Goal: Task Accomplishment & Management: Use online tool/utility

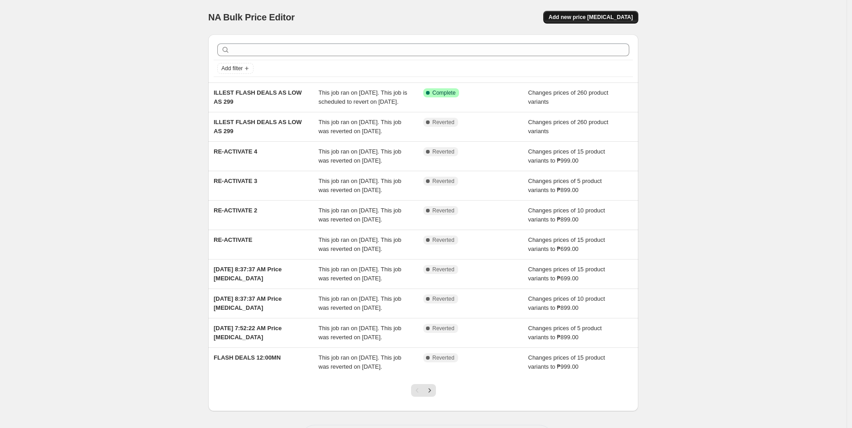
click at [606, 11] on button "Add new price [MEDICAL_DATA]" at bounding box center [591, 17] width 95 height 13
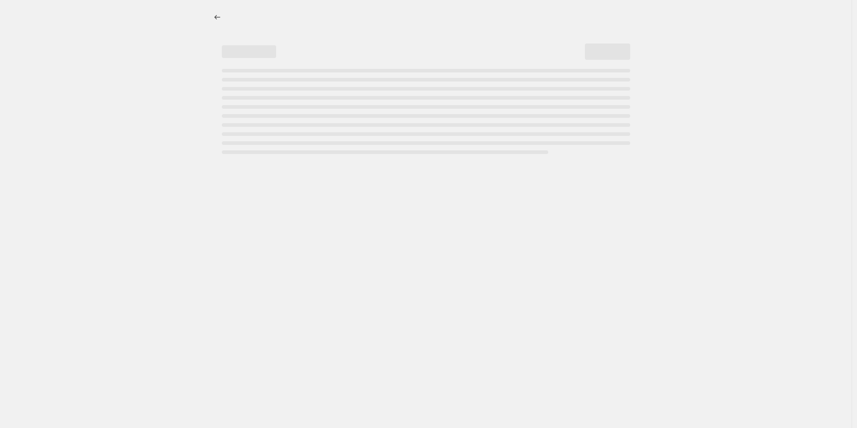
select select "percentage"
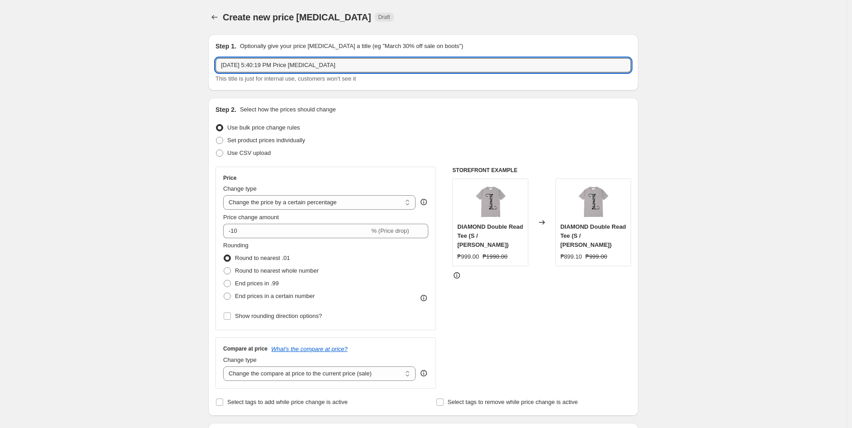
drag, startPoint x: 364, startPoint y: 65, endPoint x: 173, endPoint y: 58, distance: 190.4
type input "OVERLAND COLLECTION - [DATE] - [DATE]"
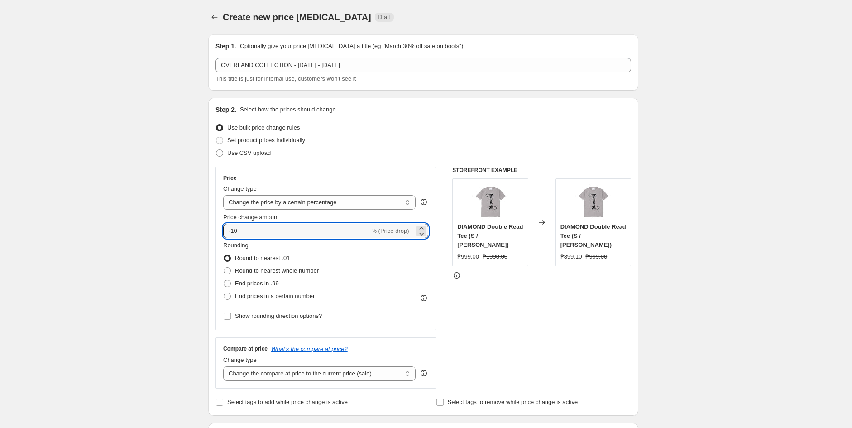
drag, startPoint x: 274, startPoint y: 229, endPoint x: 207, endPoint y: 231, distance: 66.6
type input "-20"
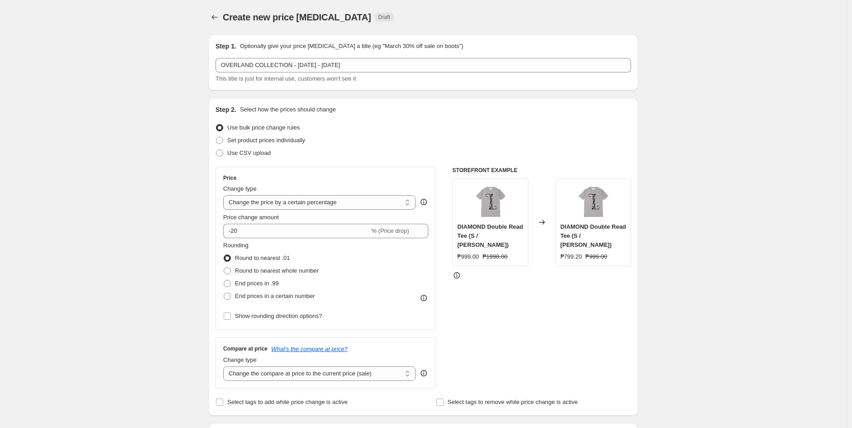
click at [334, 169] on div "Price Change type Change the price to a certain amount Change the price by a ce…" at bounding box center [326, 249] width 221 height 164
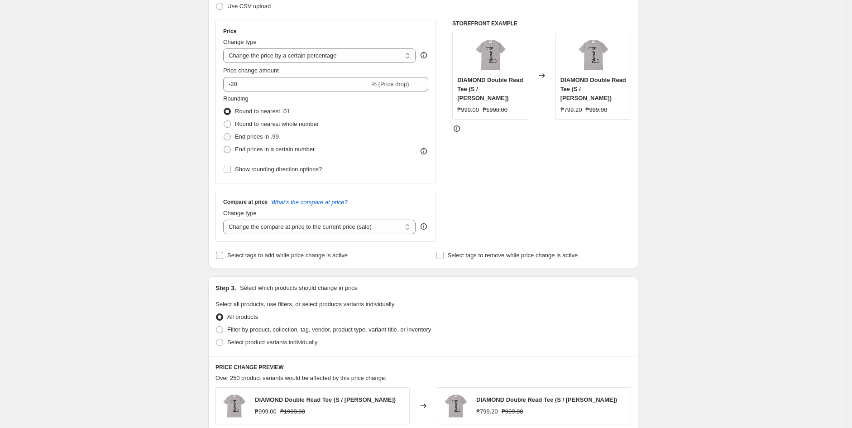
scroll to position [151, 0]
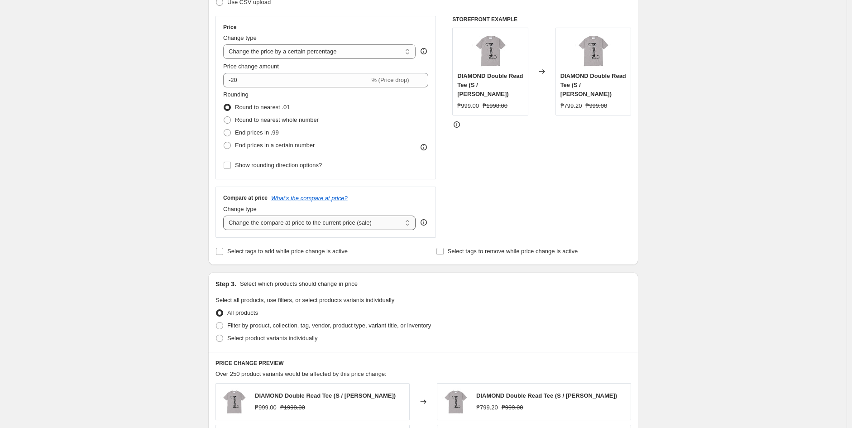
click at [322, 230] on select "Change the compare at price to the current price (sale) Change the compare at p…" at bounding box center [319, 223] width 193 height 14
select select "no_change"
click at [226, 216] on select "Change the compare at price to the current price (sale) Change the compare at p…" at bounding box center [319, 223] width 193 height 14
click at [284, 222] on select "Change the compare at price to the current price (sale) Change the compare at p…" at bounding box center [319, 223] width 193 height 14
click at [226, 216] on select "Change the compare at price to the current price (sale) Change the compare at p…" at bounding box center [319, 223] width 193 height 14
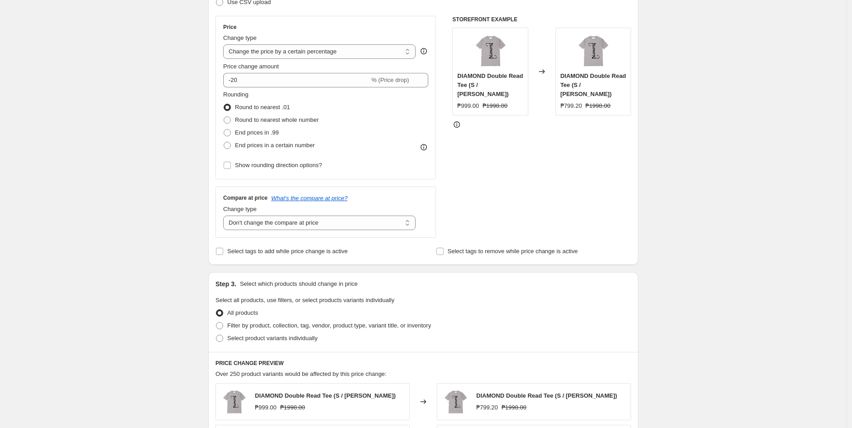
click at [496, 214] on div "STOREFRONT EXAMPLE DIAMOND Double Read Tee (S / [PERSON_NAME]) ₱999.00 ₱1998.00…" at bounding box center [542, 127] width 179 height 222
click at [267, 327] on span "Filter by product, collection, tag, vendor, product type, variant title, or inv…" at bounding box center [329, 325] width 204 height 7
click at [217, 323] on input "Filter by product, collection, tag, vendor, product type, variant title, or inv…" at bounding box center [216, 322] width 0 height 0
radio input "true"
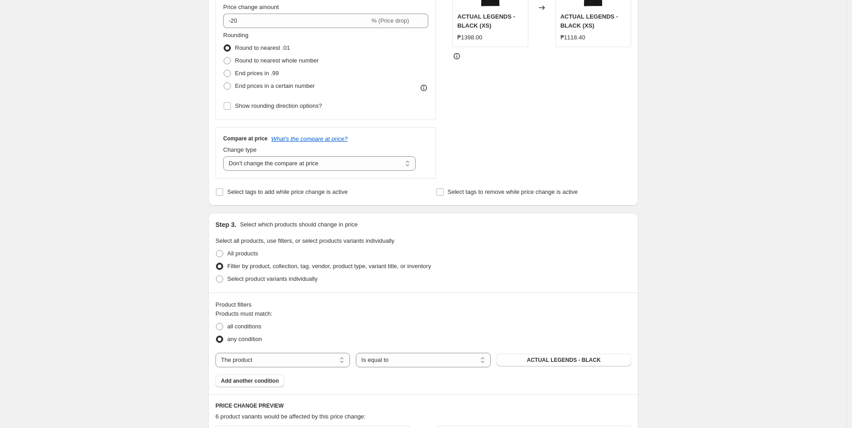
scroll to position [302, 0]
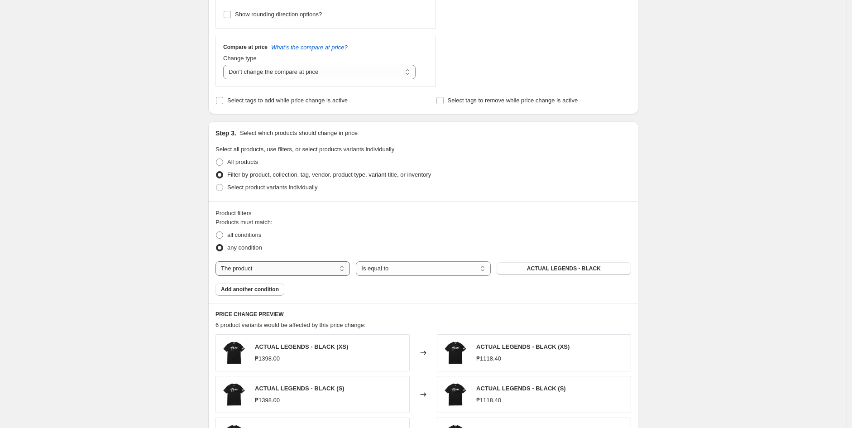
drag, startPoint x: 281, startPoint y: 268, endPoint x: 281, endPoint y: 275, distance: 6.3
click at [281, 268] on select "The product The product's collection The product's tag The product's vendor The…" at bounding box center [283, 268] width 135 height 14
select select "collection"
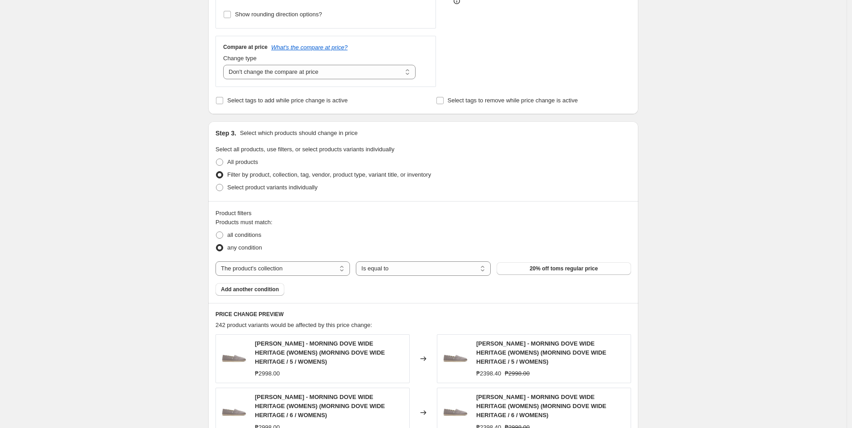
click at [564, 274] on button "20% off toms regular price" at bounding box center [564, 268] width 135 height 13
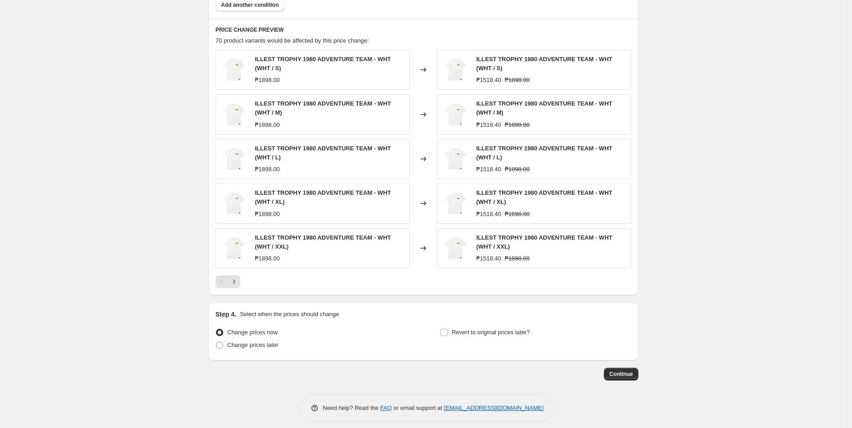
scroll to position [595, 0]
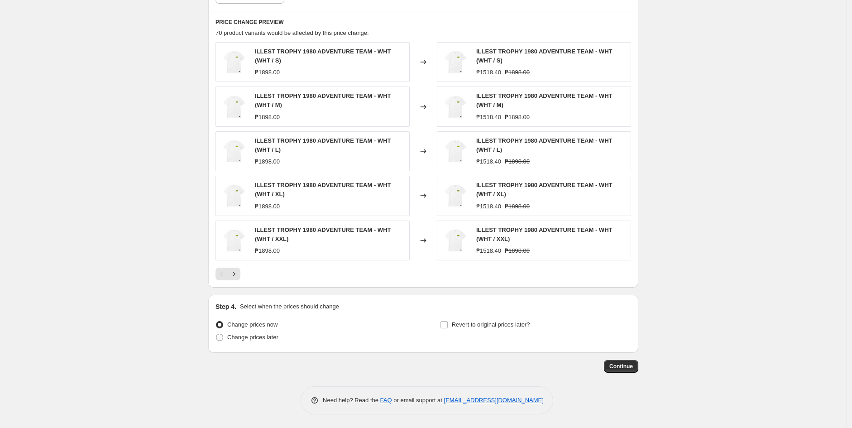
click at [255, 339] on span "Change prices later" at bounding box center [252, 337] width 51 height 7
click at [217, 334] on input "Change prices later" at bounding box center [216, 334] width 0 height 0
radio input "true"
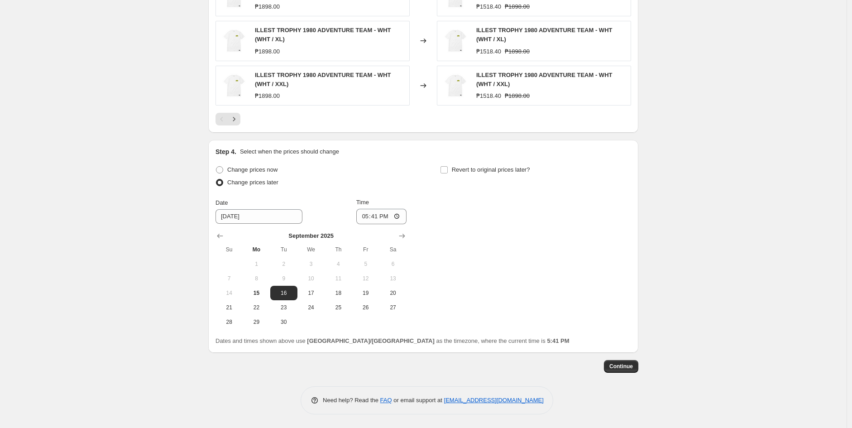
scroll to position [750, 0]
click at [370, 218] on input "17:41" at bounding box center [381, 216] width 51 height 15
type input "00:00"
click at [491, 173] on span "Revert to original prices later?" at bounding box center [491, 169] width 78 height 9
click at [448, 173] on input "Revert to original prices later?" at bounding box center [444, 169] width 7 height 7
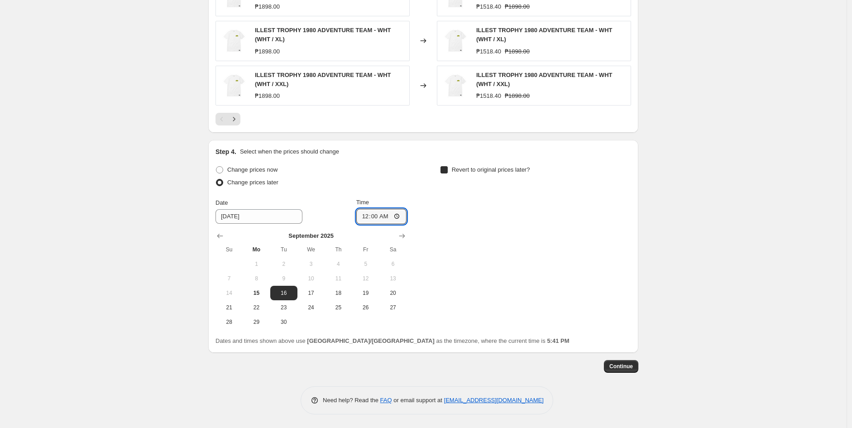
checkbox input "true"
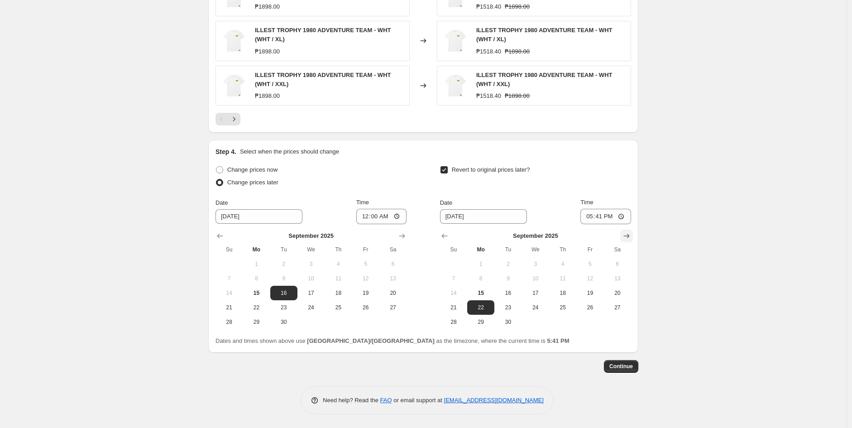
click at [631, 232] on icon "Show next month, October 2025" at bounding box center [626, 235] width 9 height 9
click at [458, 278] on span "5" at bounding box center [454, 278] width 20 height 7
type input "[DATE]"
click at [595, 217] on input "17:41" at bounding box center [606, 216] width 51 height 15
type input "23:59"
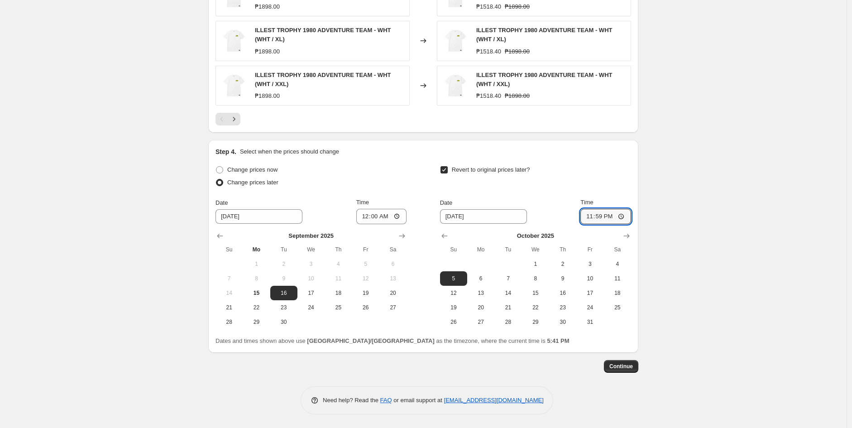
click at [637, 158] on div "Step 4. Select when the prices should change Change prices now Change prices la…" at bounding box center [423, 246] width 430 height 213
click at [621, 372] on button "Continue" at bounding box center [621, 366] width 34 height 13
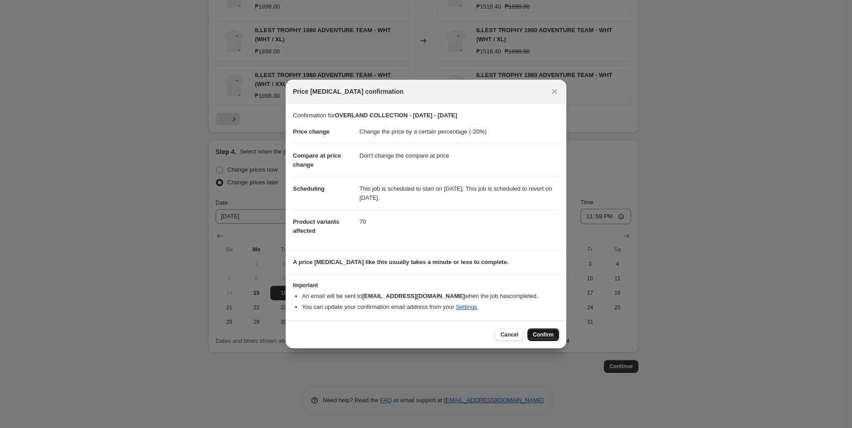
click at [541, 337] on span "Confirm" at bounding box center [543, 334] width 21 height 7
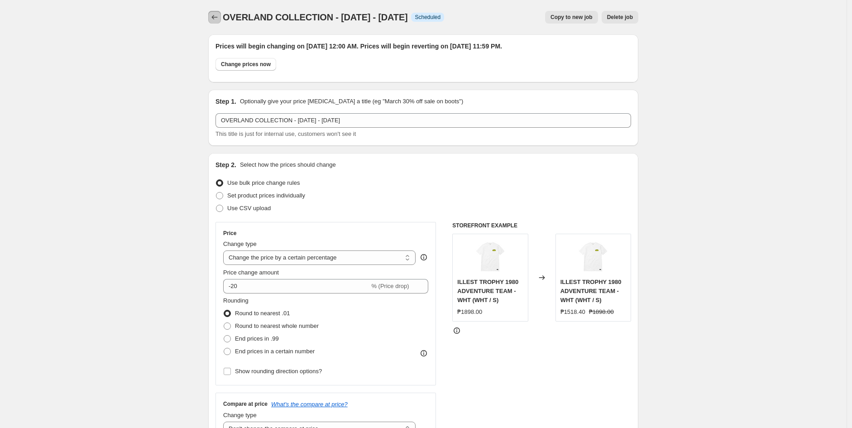
click at [213, 21] on icon "Price change jobs" at bounding box center [214, 17] width 9 height 9
